Goal: Task Accomplishment & Management: Use online tool/utility

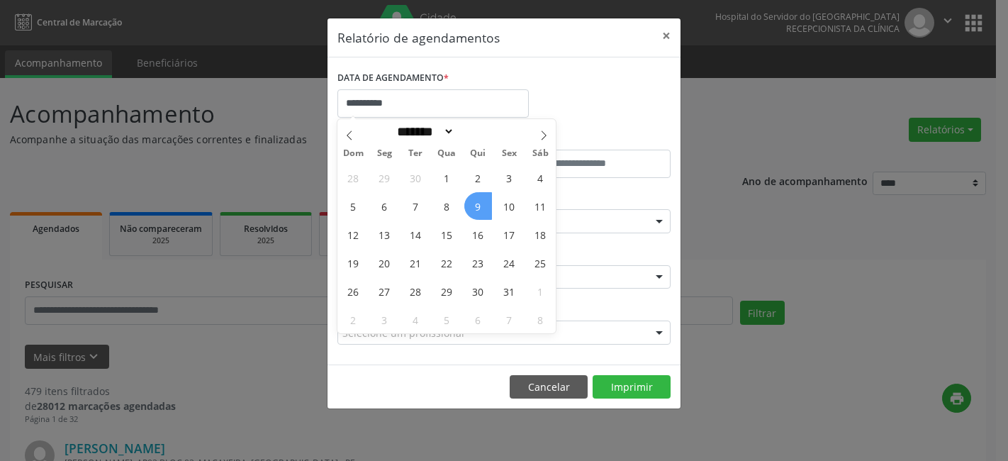
select select "*"
click at [476, 202] on span "9" at bounding box center [478, 206] width 28 height 28
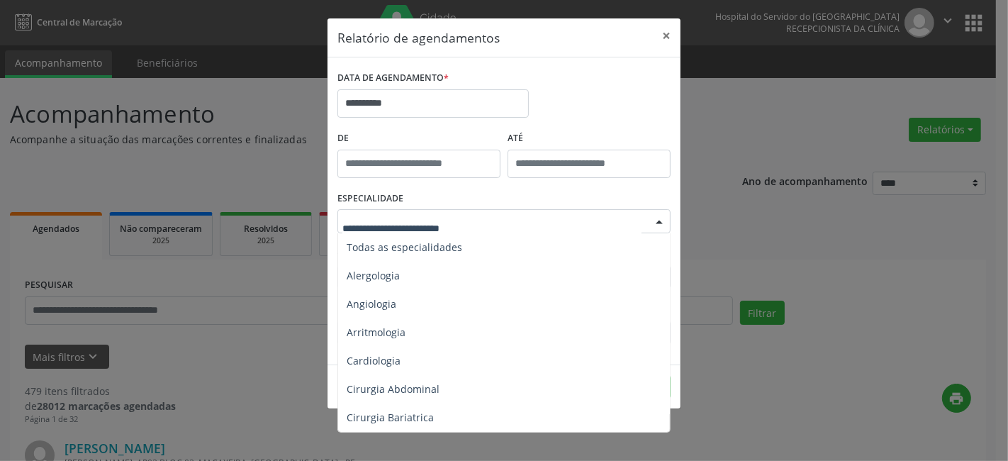
click at [656, 222] on div at bounding box center [659, 222] width 21 height 24
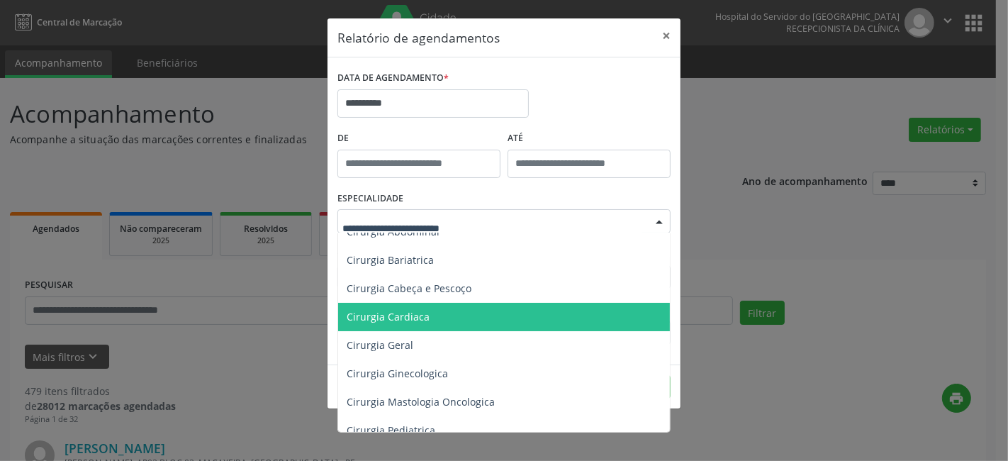
scroll to position [236, 0]
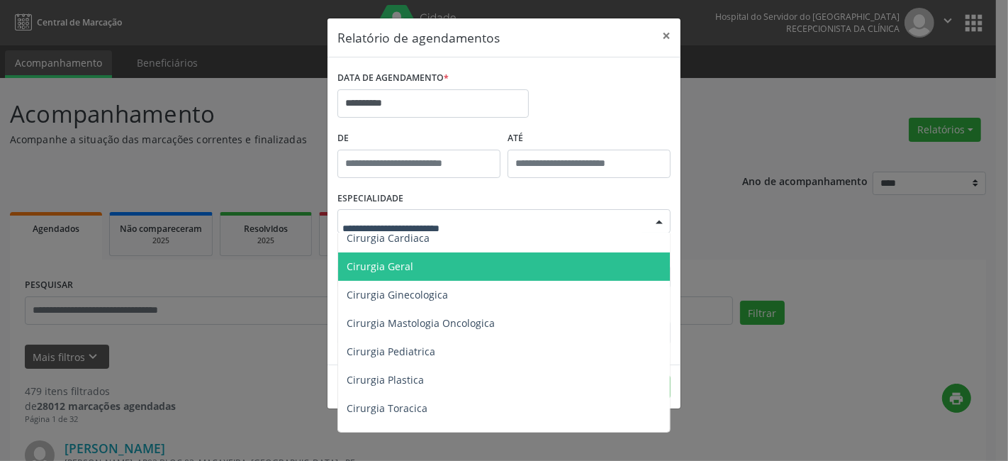
click at [415, 264] on span "Cirurgia Geral" at bounding box center [505, 266] width 334 height 28
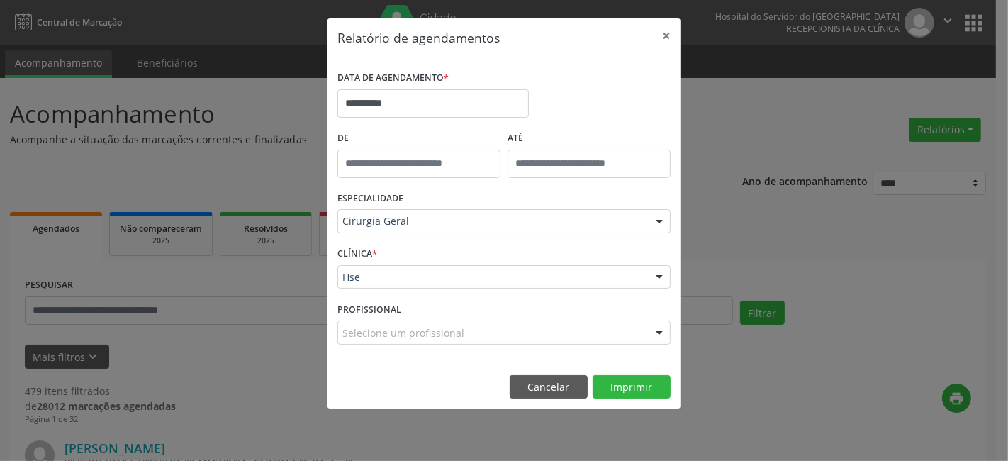
click at [408, 284] on div "Hse" at bounding box center [503, 277] width 333 height 24
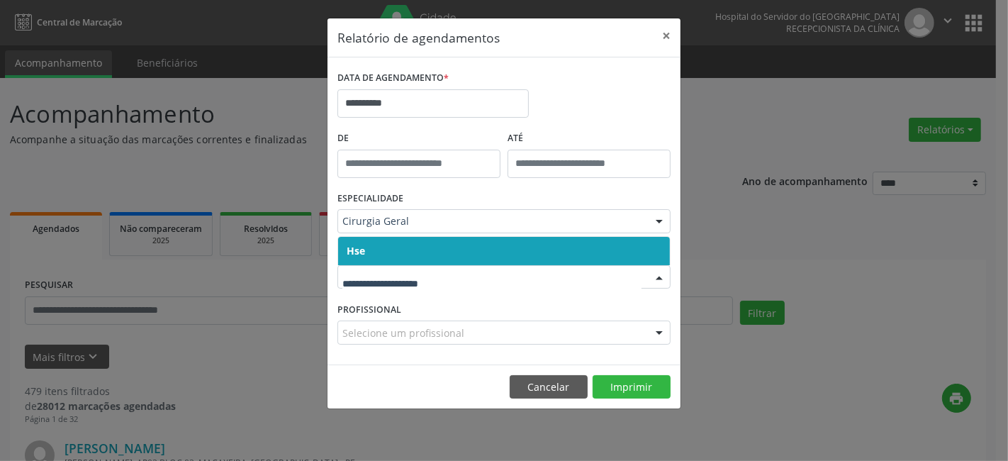
click at [408, 261] on span "Hse" at bounding box center [504, 251] width 332 height 28
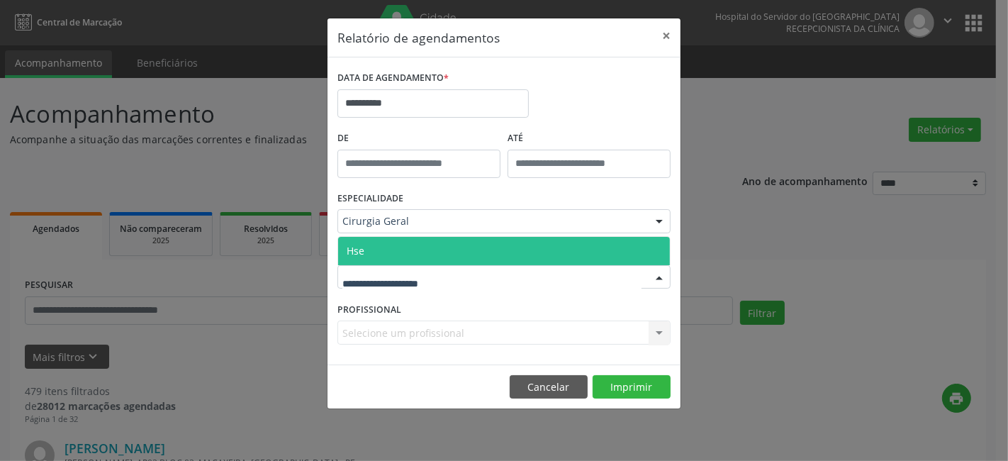
click at [424, 243] on span "Hse" at bounding box center [504, 251] width 332 height 28
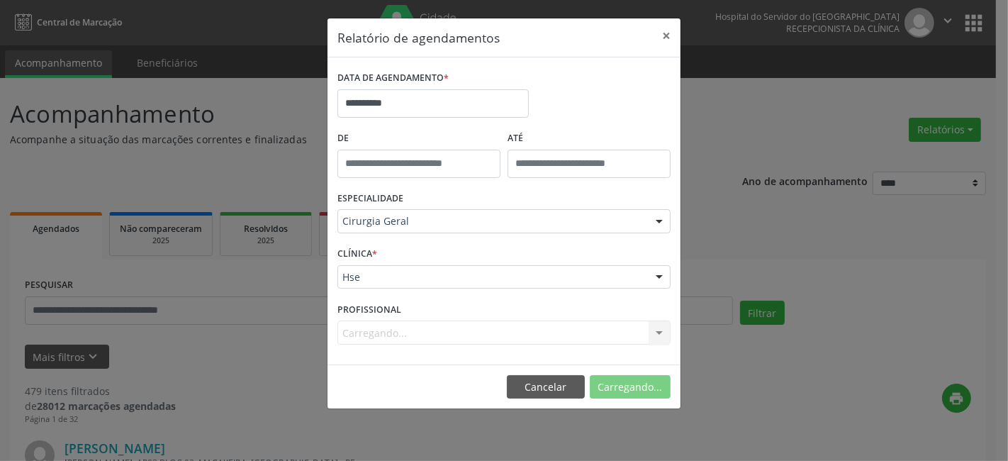
click at [427, 328] on div "Carregando... Nenhum resultado encontrado para: " " Não há nenhuma opção para s…" at bounding box center [503, 332] width 333 height 24
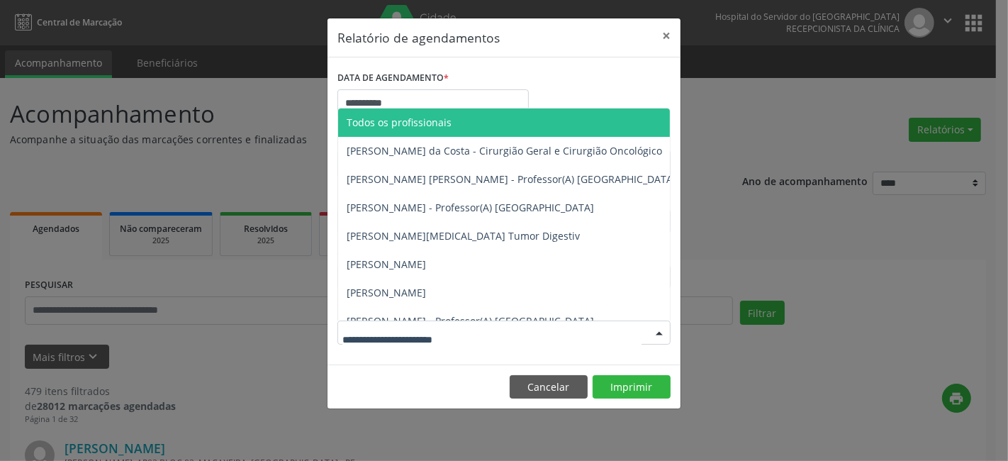
click at [659, 331] on div at bounding box center [659, 333] width 21 height 24
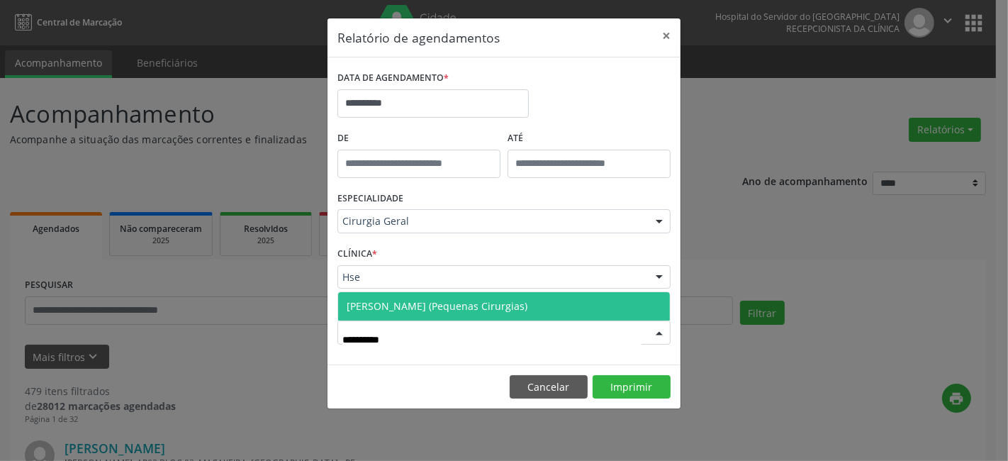
type input "**********"
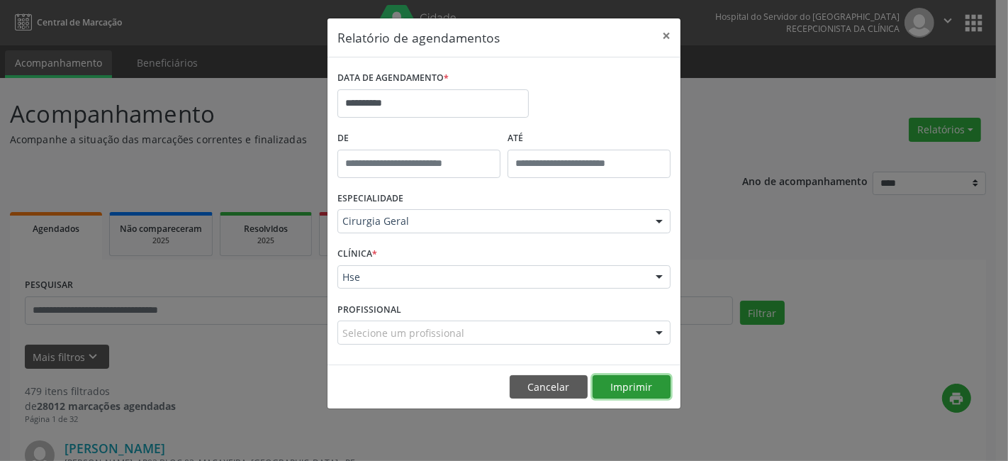
click at [626, 386] on button "Imprimir" at bounding box center [632, 387] width 78 height 24
click at [400, 306] on div "PROFISSIONAL Selecione um profissional Todos os profissionais Adriano Carneiro …" at bounding box center [504, 325] width 340 height 55
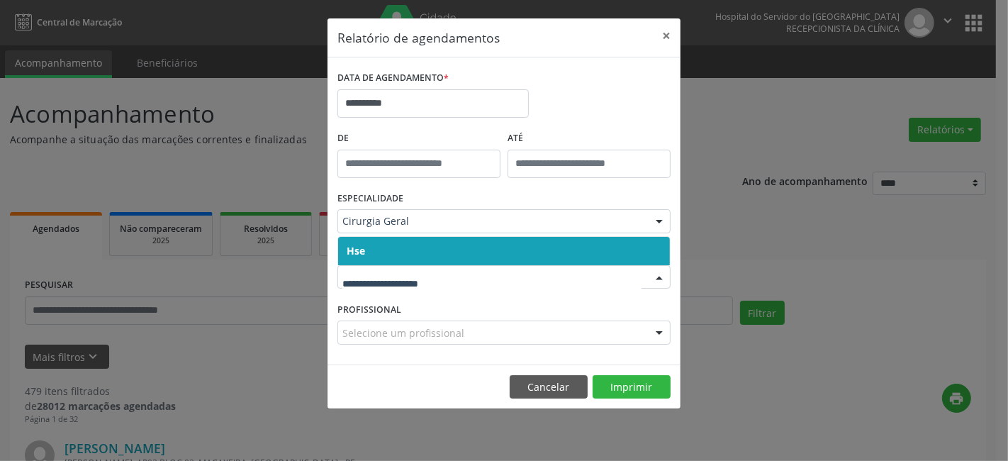
click at [415, 241] on span "Hse" at bounding box center [504, 251] width 332 height 28
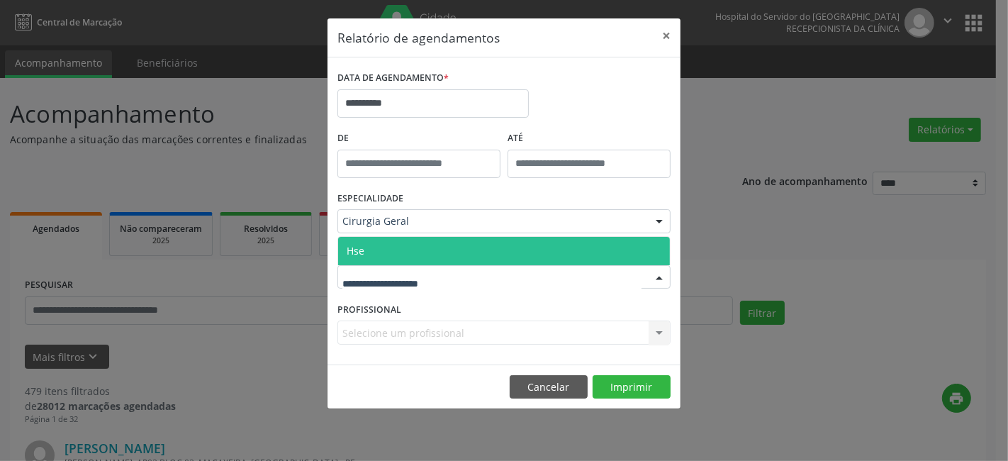
click at [407, 249] on span "Hse" at bounding box center [504, 251] width 332 height 28
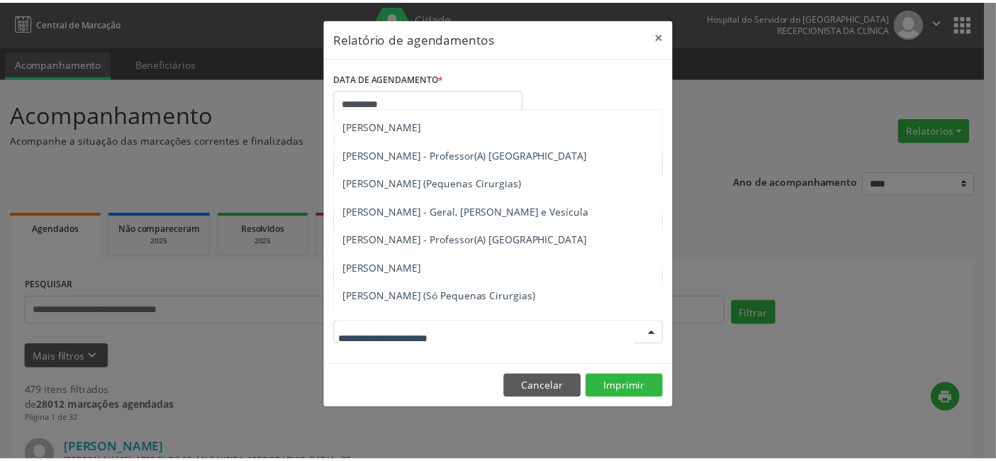
scroll to position [366, 0]
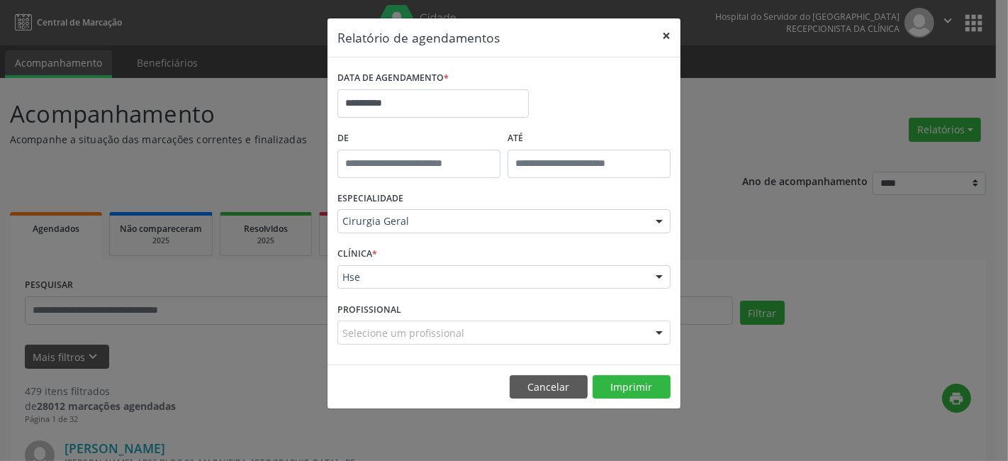
click at [664, 34] on button "×" at bounding box center [666, 35] width 28 height 35
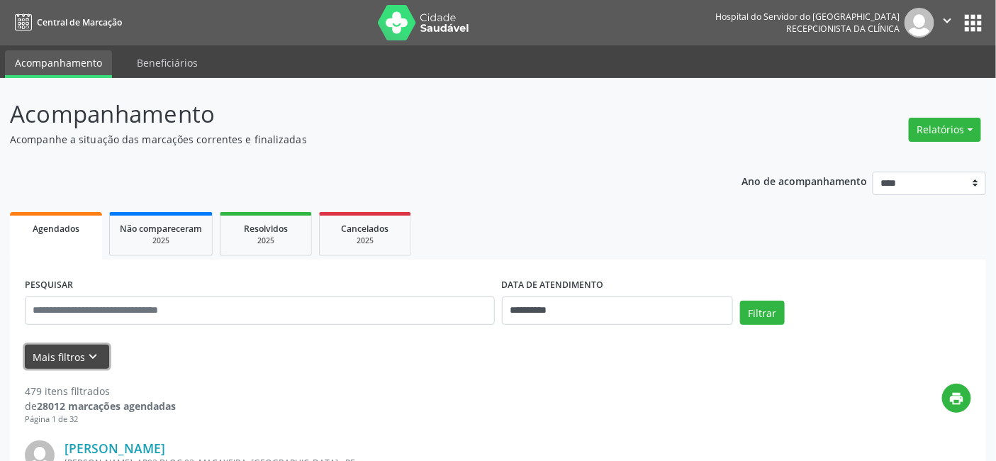
click at [76, 355] on button "Mais filtros keyboard_arrow_down" at bounding box center [67, 356] width 84 height 25
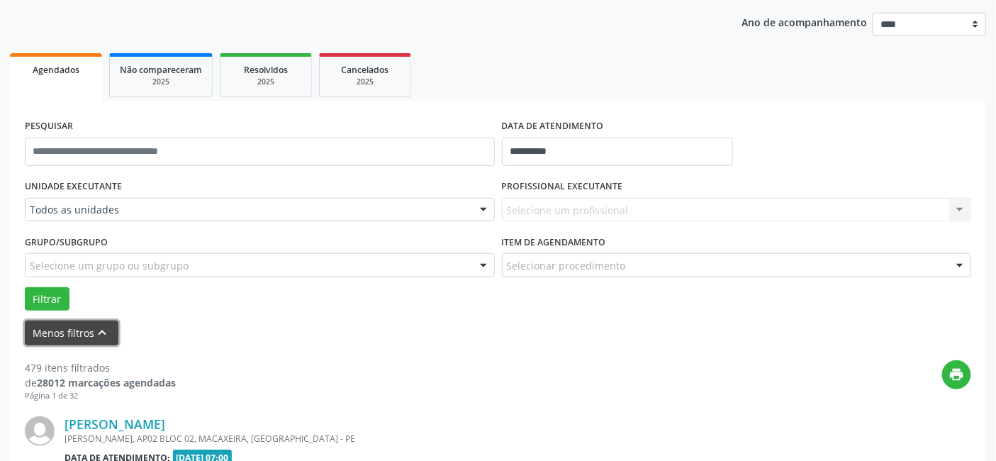
scroll to position [157, 0]
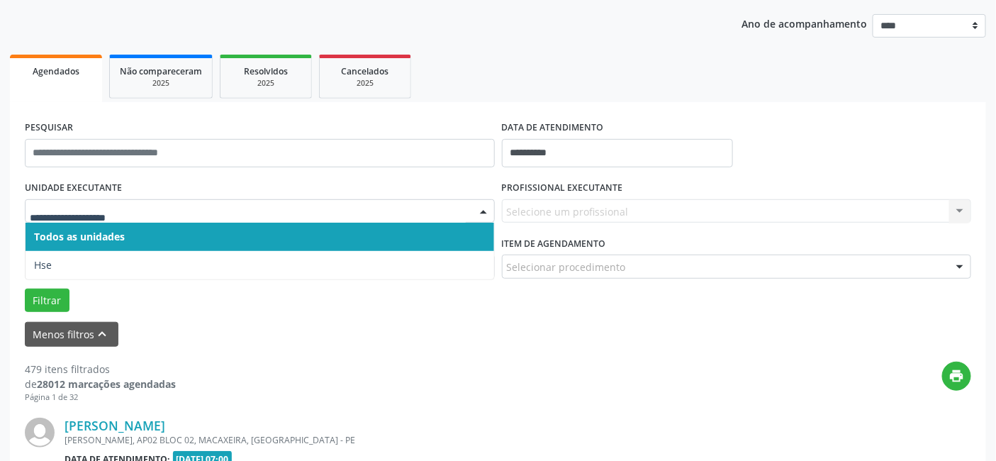
click at [117, 237] on span "Todos as unidades" at bounding box center [79, 236] width 91 height 13
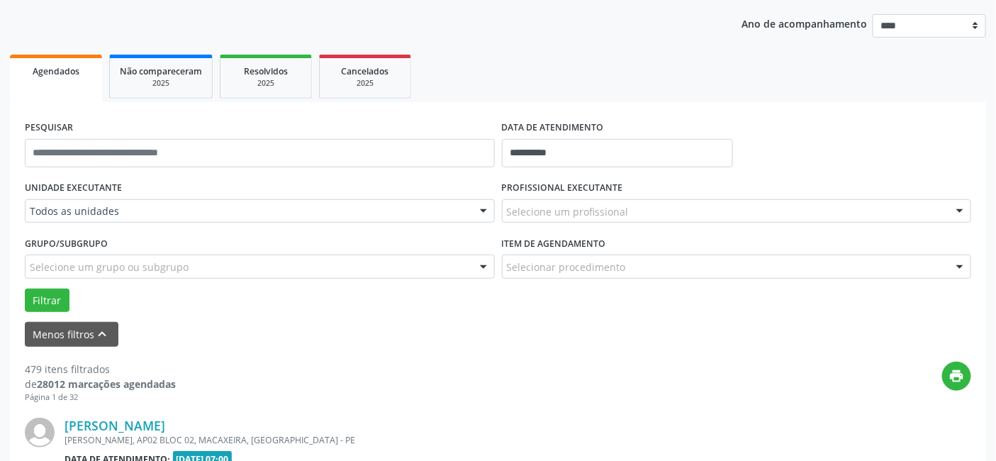
click at [117, 257] on div "Selecione um grupo ou subgrupo" at bounding box center [260, 266] width 470 height 24
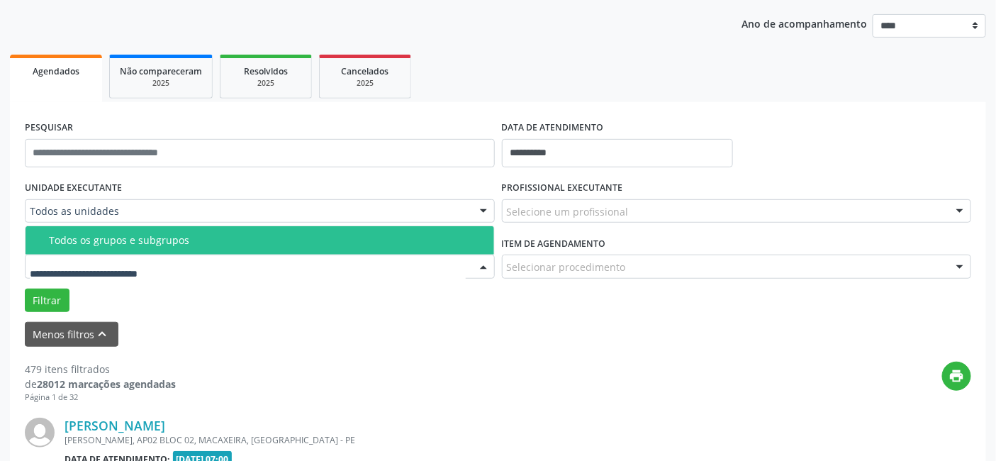
click at [133, 261] on input "text" at bounding box center [248, 273] width 436 height 28
click at [133, 230] on span "Todos os grupos e subgrupos" at bounding box center [260, 240] width 468 height 28
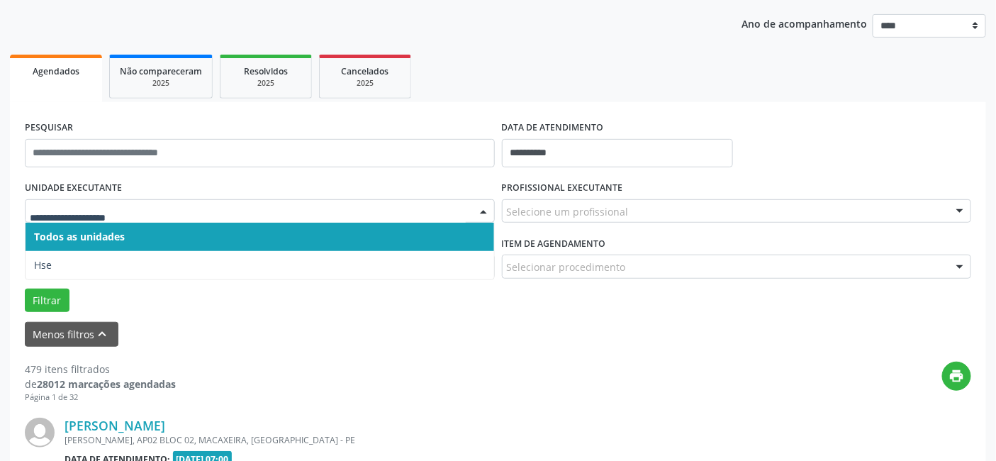
click at [133, 218] on div at bounding box center [260, 211] width 470 height 24
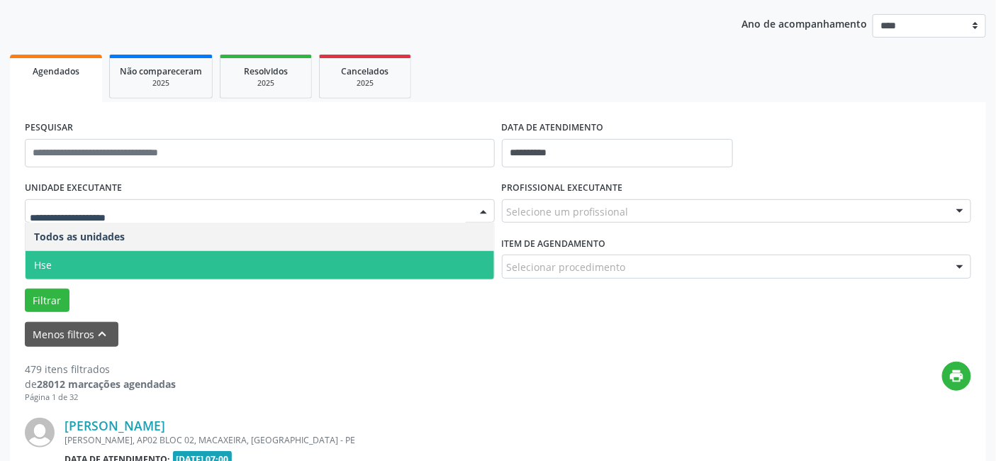
click at [113, 255] on span "Hse" at bounding box center [260, 265] width 468 height 28
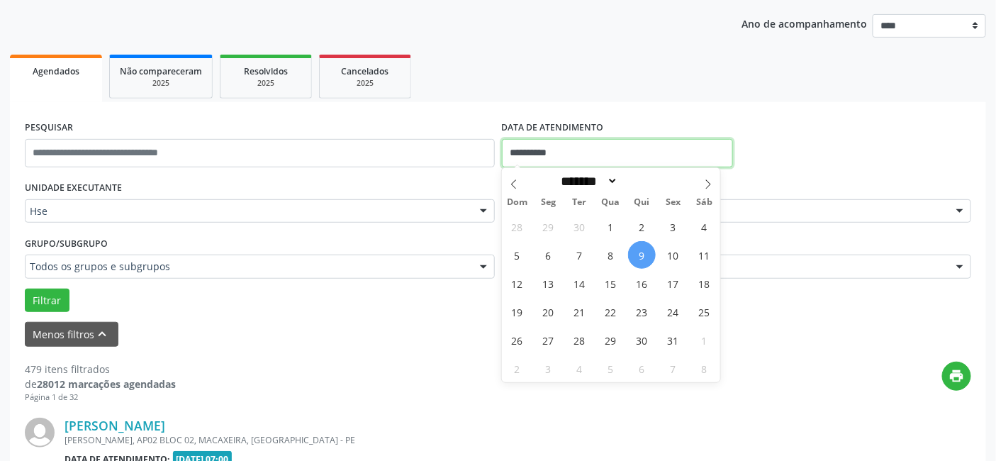
click at [539, 156] on input "**********" at bounding box center [617, 153] width 231 height 28
click at [612, 255] on span "8" at bounding box center [611, 255] width 28 height 28
type input "**********"
click at [612, 254] on span "8" at bounding box center [611, 255] width 28 height 28
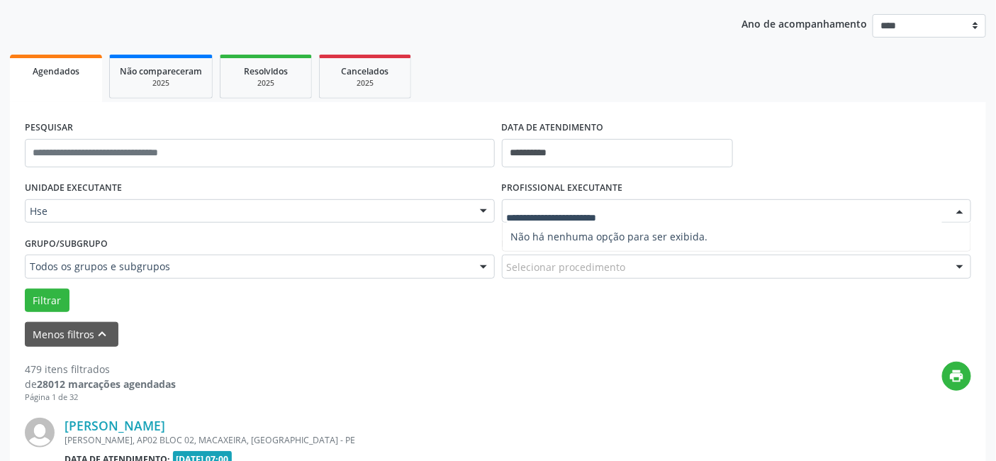
click at [546, 237] on span "Não há nenhuma opção para ser exibida." at bounding box center [737, 237] width 468 height 28
click at [557, 214] on input "text" at bounding box center [725, 218] width 436 height 28
click at [627, 216] on input "text" at bounding box center [725, 218] width 436 height 28
click at [957, 208] on div at bounding box center [959, 212] width 21 height 24
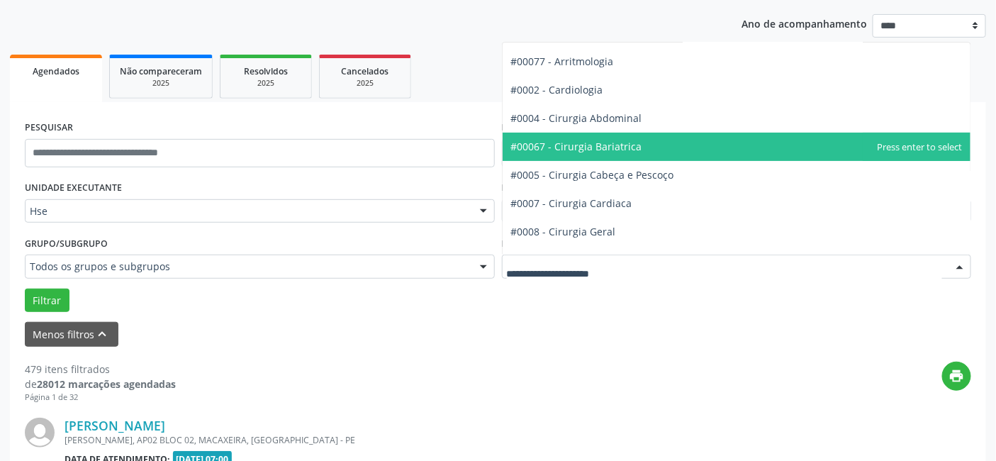
scroll to position [79, 0]
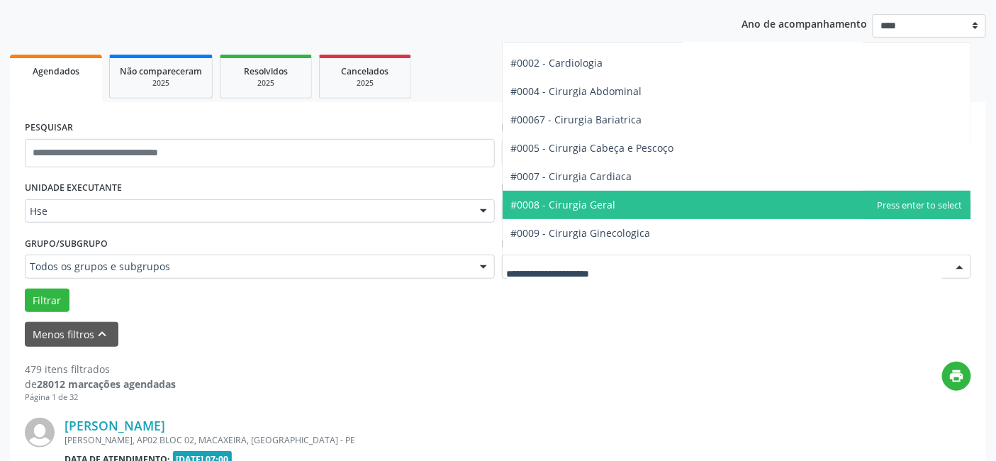
click at [586, 201] on span "#0008 - Cirurgia Geral" at bounding box center [563, 204] width 105 height 13
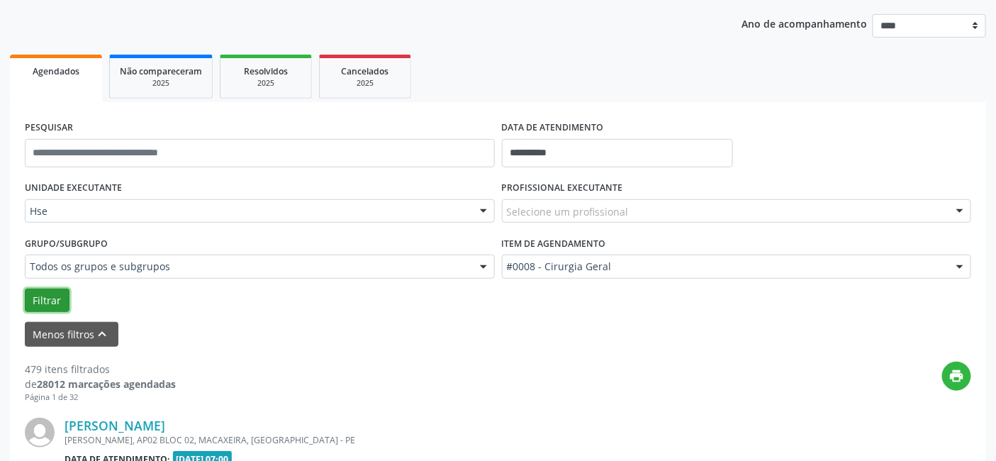
click at [40, 294] on button "Filtrar" at bounding box center [47, 300] width 45 height 24
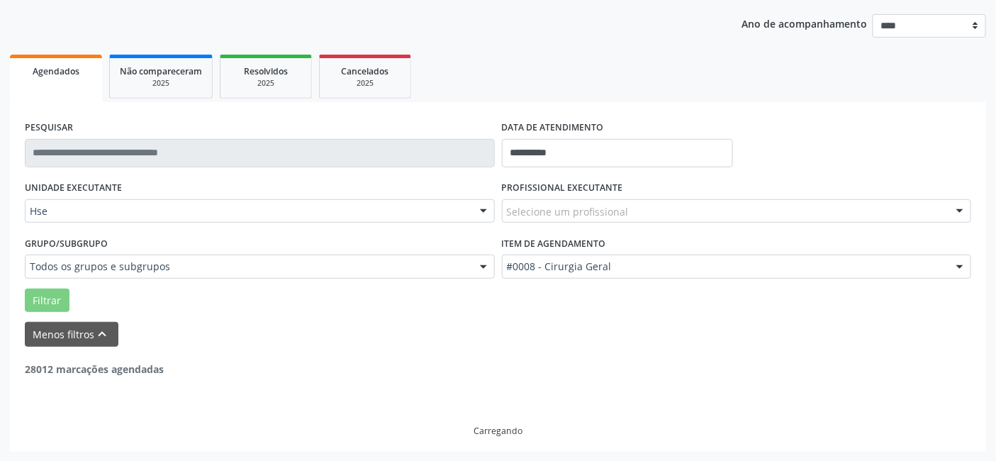
scroll to position [111, 0]
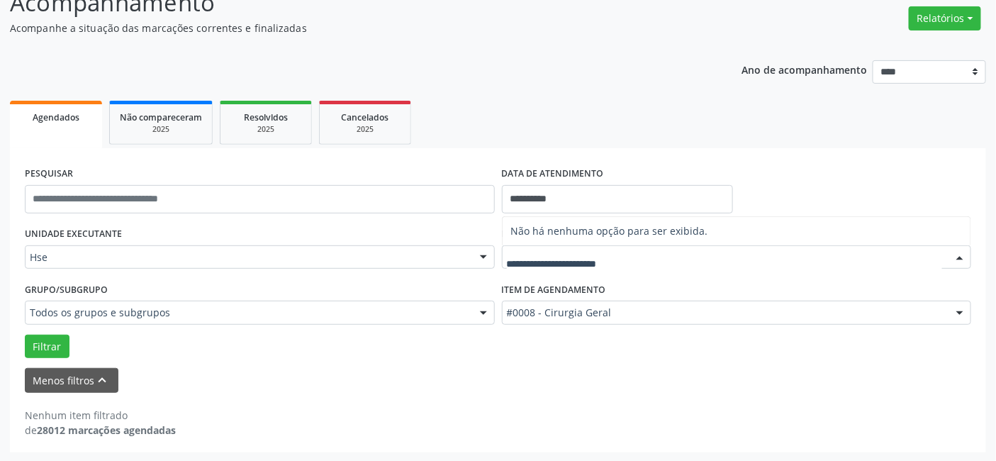
click at [520, 263] on input "text" at bounding box center [725, 264] width 436 height 28
click at [546, 264] on input "text" at bounding box center [725, 264] width 436 height 28
click at [957, 254] on div at bounding box center [959, 258] width 21 height 24
type input "**********"
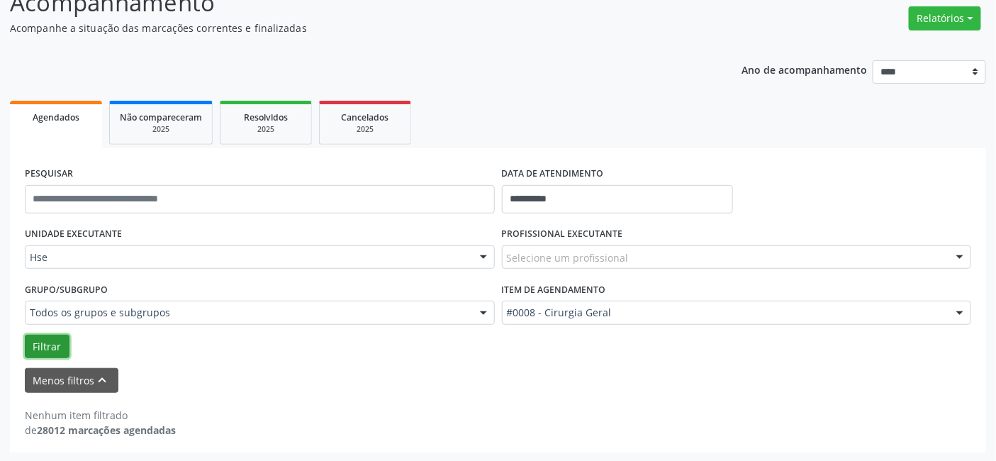
click at [45, 343] on button "Filtrar" at bounding box center [47, 347] width 45 height 24
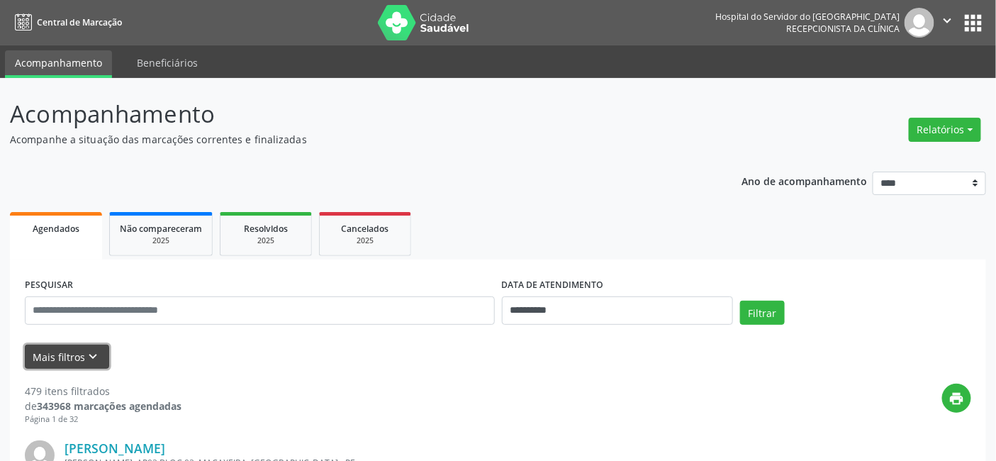
click at [73, 354] on button "Mais filtros keyboard_arrow_down" at bounding box center [67, 356] width 84 height 25
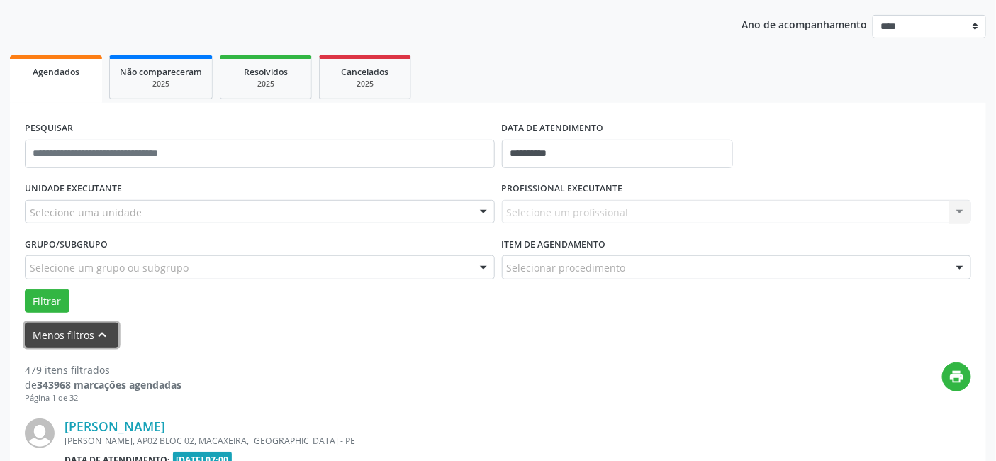
scroll to position [157, 0]
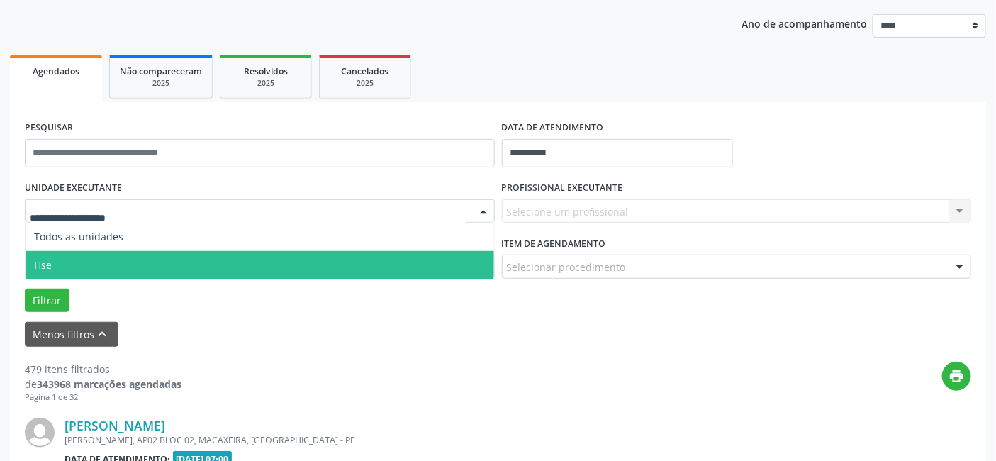
click at [113, 258] on span "Hse" at bounding box center [260, 265] width 468 height 28
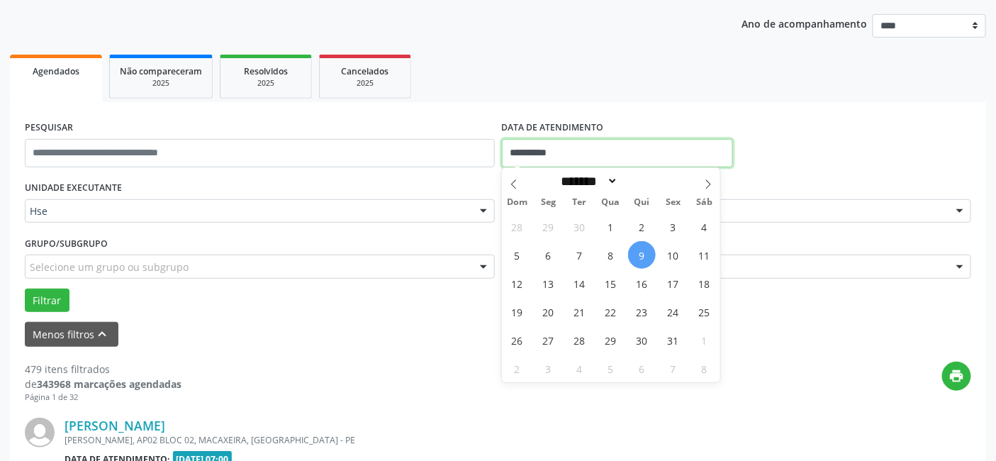
click at [624, 147] on input "**********" at bounding box center [617, 153] width 231 height 28
click at [610, 254] on span "8" at bounding box center [611, 255] width 28 height 28
type input "**********"
click at [610, 254] on span "8" at bounding box center [611, 255] width 28 height 28
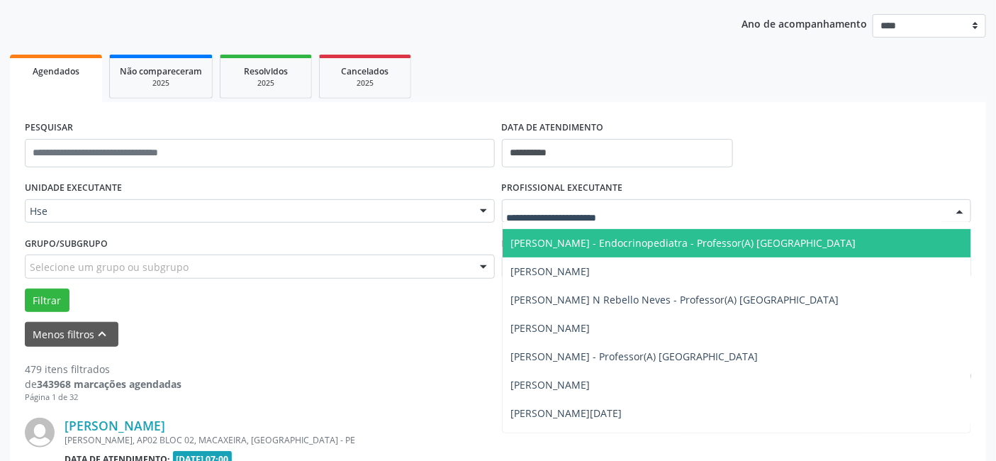
scroll to position [7402, 0]
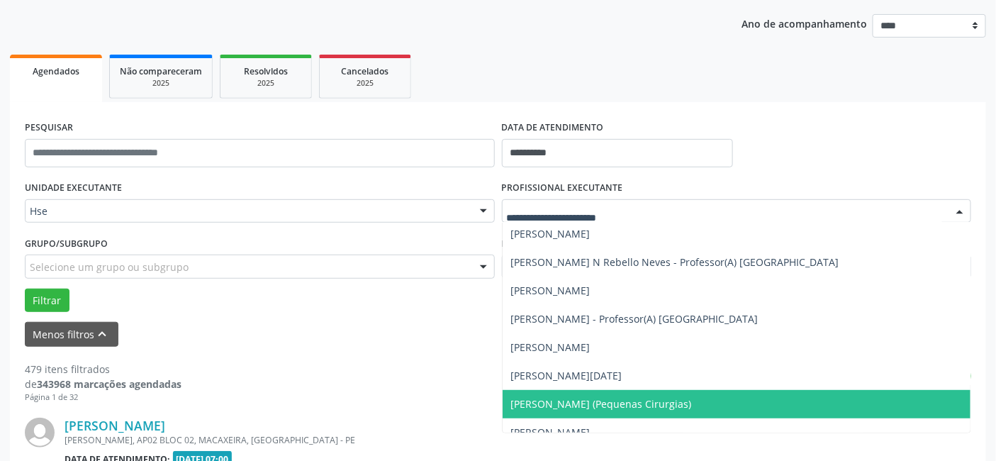
click at [585, 402] on span "[PERSON_NAME] (Pequenas Cirurgias)" at bounding box center [601, 403] width 181 height 13
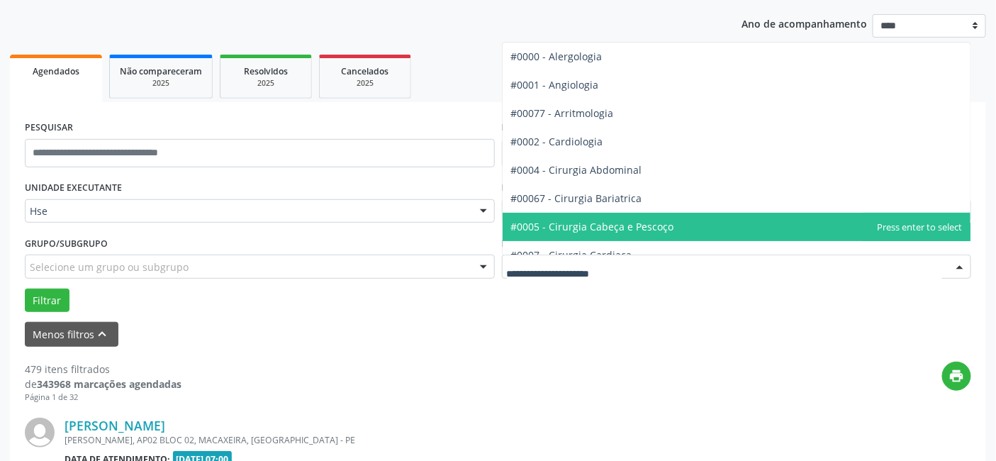
scroll to position [79, 0]
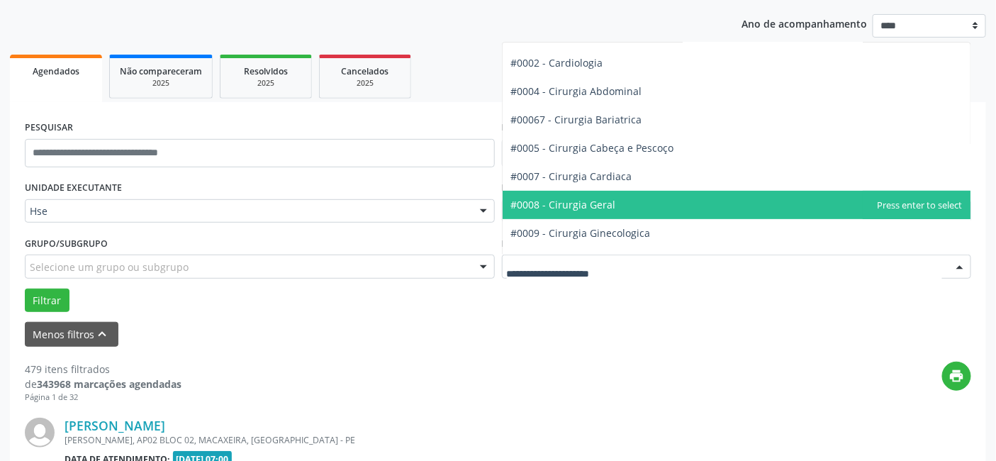
click at [567, 203] on span "#0008 - Cirurgia Geral" at bounding box center [563, 204] width 105 height 13
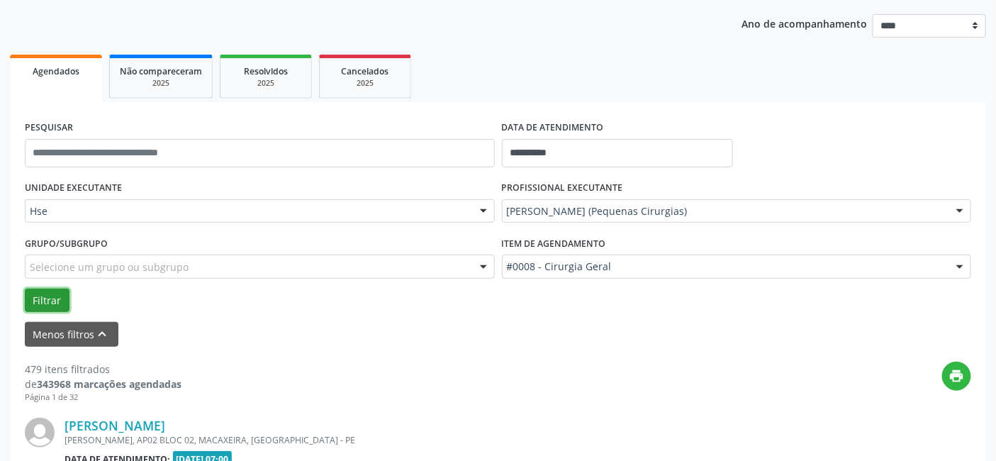
click at [55, 296] on button "Filtrar" at bounding box center [47, 300] width 45 height 24
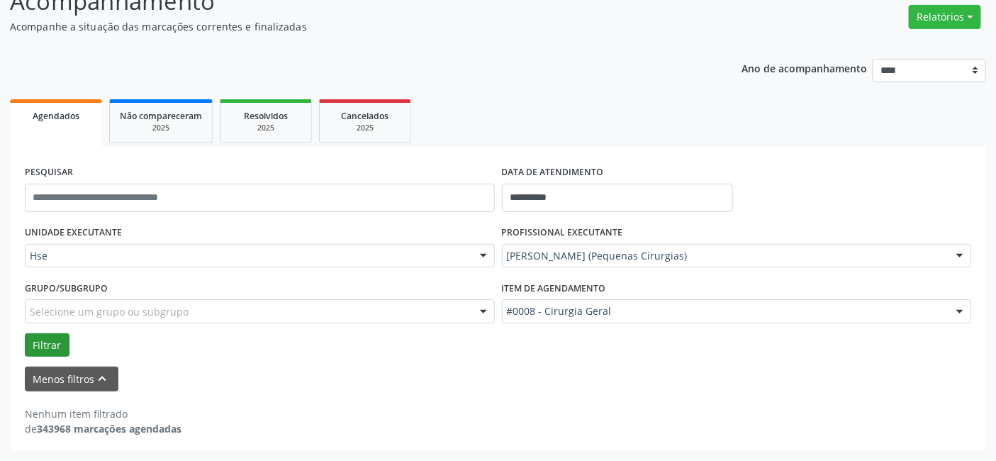
scroll to position [111, 0]
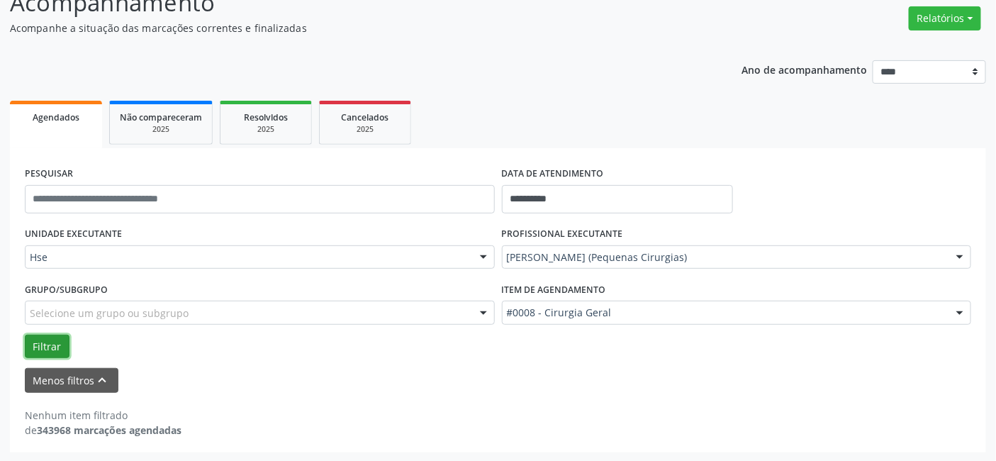
click at [40, 343] on button "Filtrar" at bounding box center [47, 347] width 45 height 24
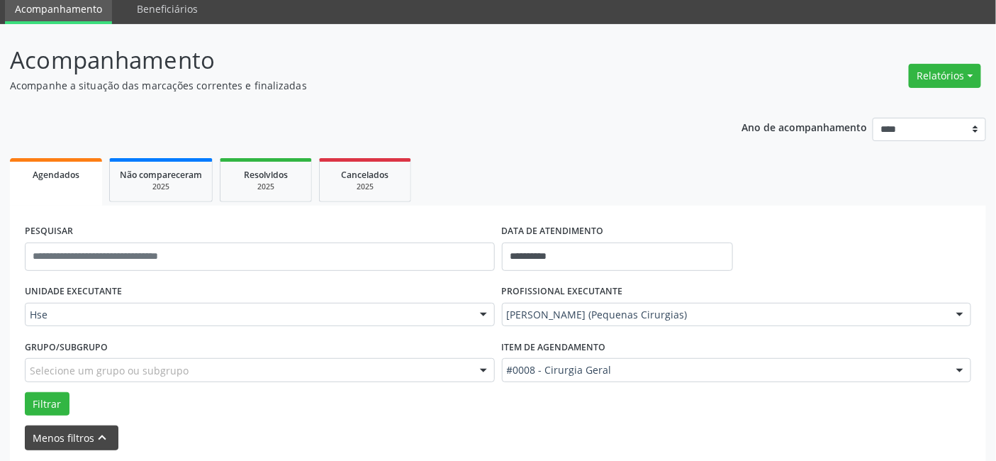
scroll to position [0, 0]
